Goal: Information Seeking & Learning: Find specific fact

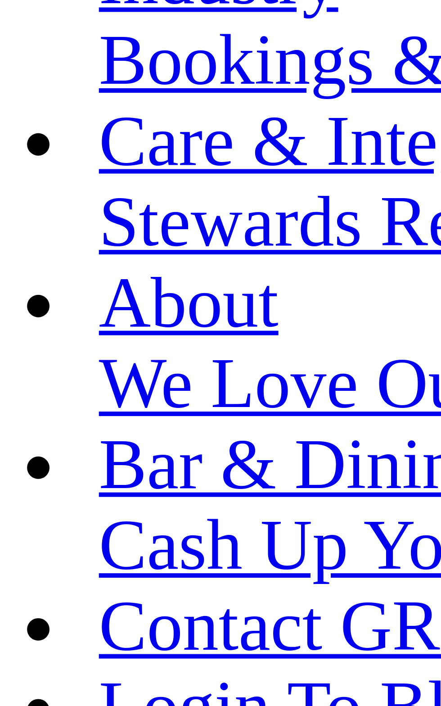
scroll to position [154, 0]
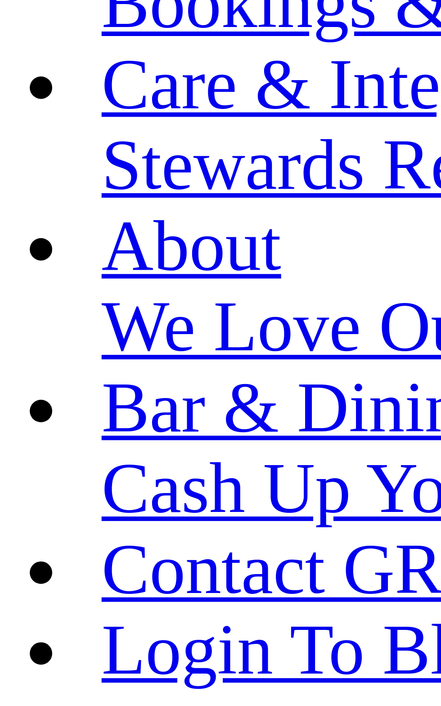
click at [38, 412] on img at bounding box center [32, 416] width 11 height 8
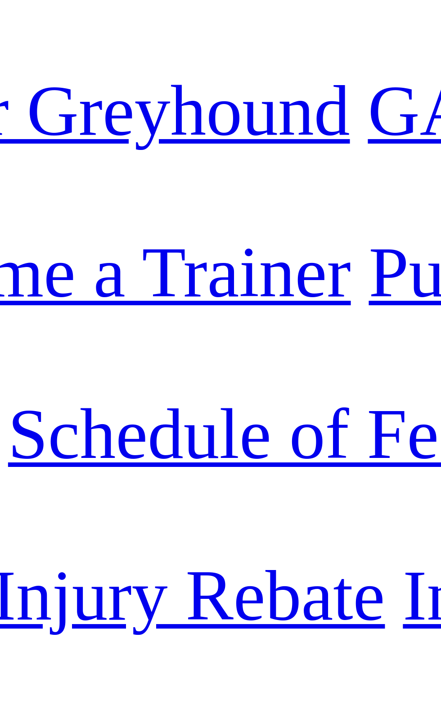
click at [133, 304] on div "R1 GAMBIER VETS MAIDEN STAKE PR2 Division1 Grade: M • Distance: 400m • Time: 11…" at bounding box center [221, 340] width 434 height 73
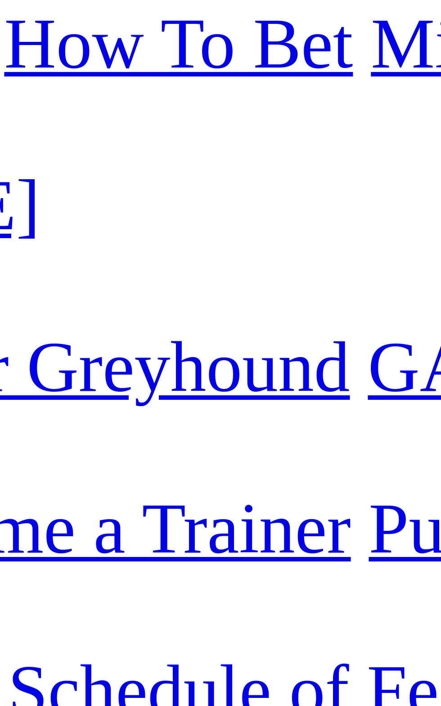
scroll to position [129, 0]
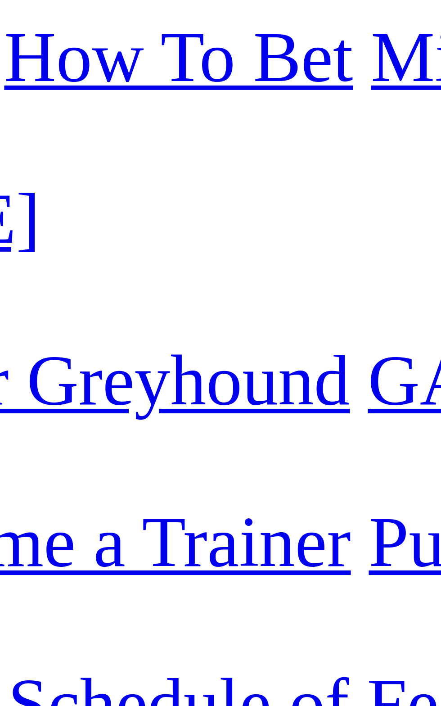
click at [112, 385] on span "$525 - $180 - $145" at bounding box center [84, 389] width 55 height 8
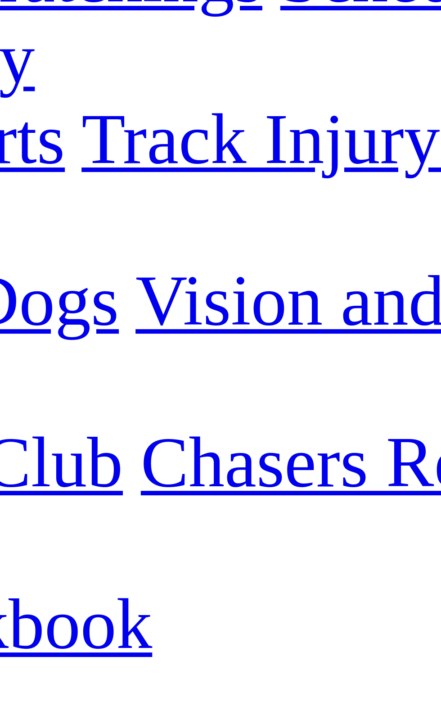
scroll to position [106, 0]
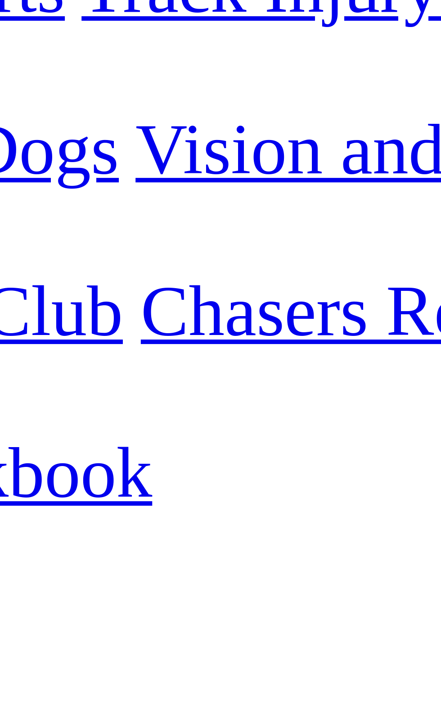
click at [102, 459] on td "Aston Fiona" at bounding box center [96, 463] width 90 height 9
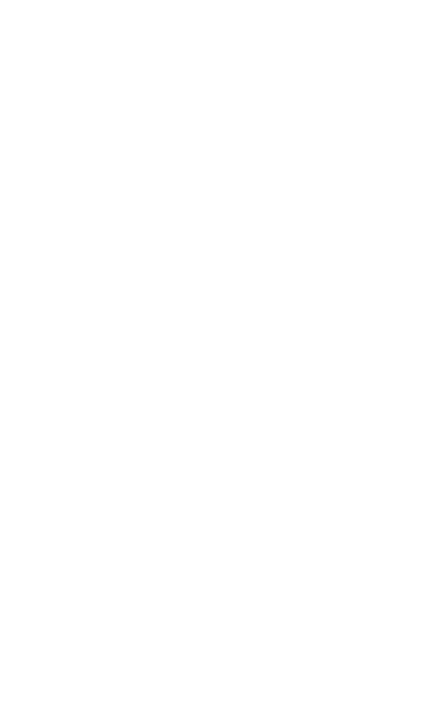
click at [308, 479] on td "4.25" at bounding box center [302, 483] width 14 height 9
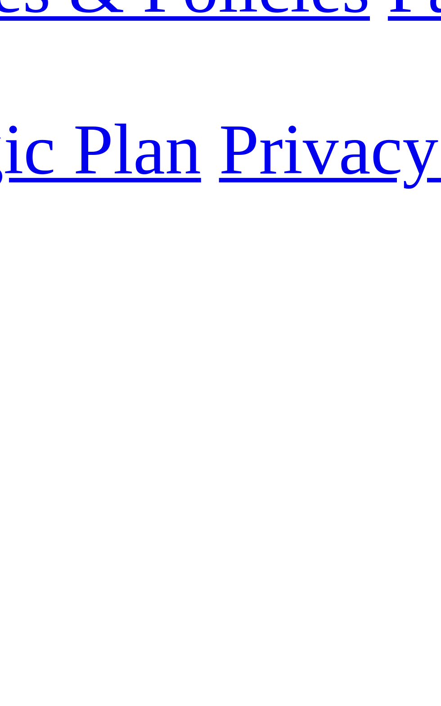
click at [258, 449] on th "Trainer" at bounding box center [199, 453] width 117 height 9
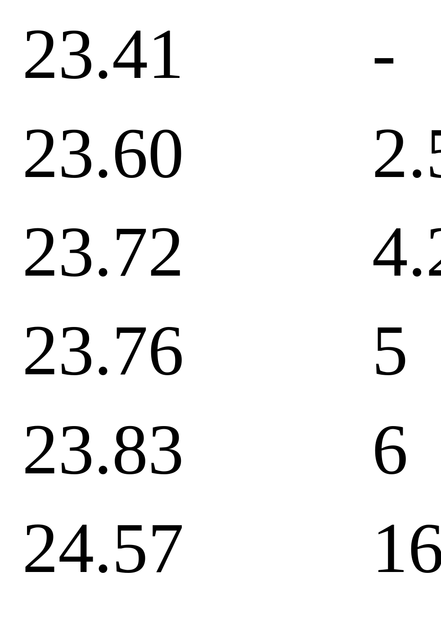
scroll to position [104, 0]
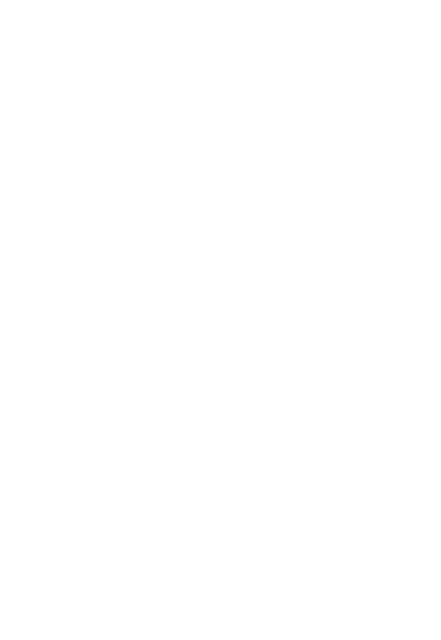
scroll to position [29, 0]
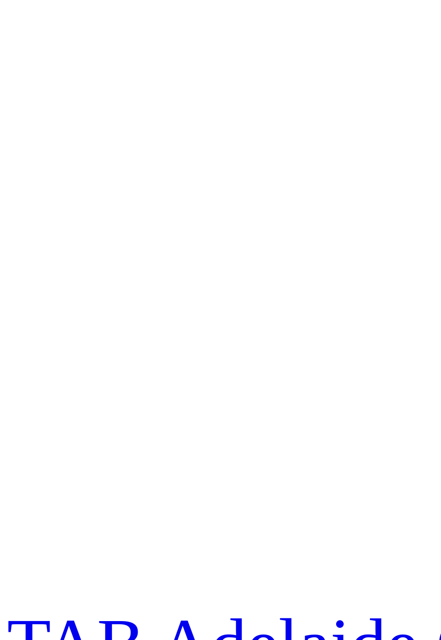
click at [310, 396] on div "Mount Gambier [DATE] FIRST RACE: 11:02AM(ACST) Kennels Close: 10:30am ACST Stew…" at bounding box center [221, 412] width 434 height 32
click at [34, 356] on span "8 7 4 1" at bounding box center [24, 360] width 20 height 8
